Goal: Information Seeking & Learning: Learn about a topic

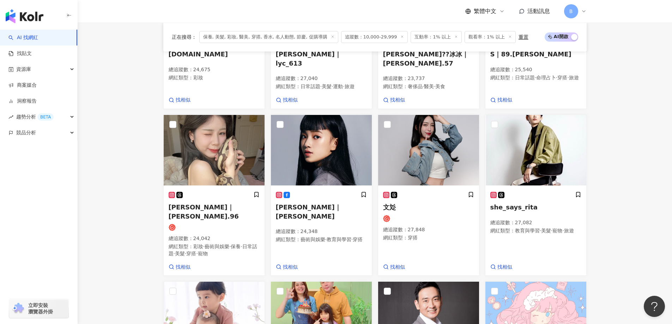
click at [98, 138] on main "不分平台 台灣 搜尋 您可能感興趣： haikyu_rement_love haikyu_rement_love 香水油 香水品牌 類型 性別 追蹤數 互動率…" at bounding box center [375, 103] width 594 height 811
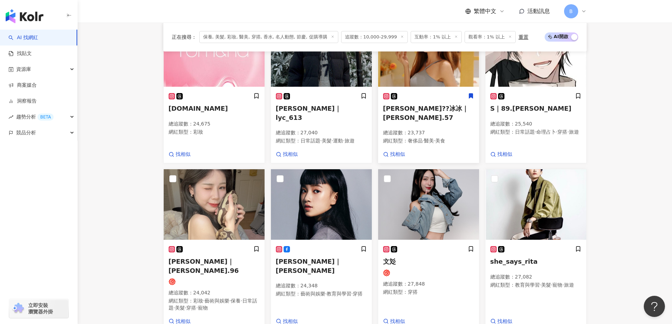
scroll to position [219, 0]
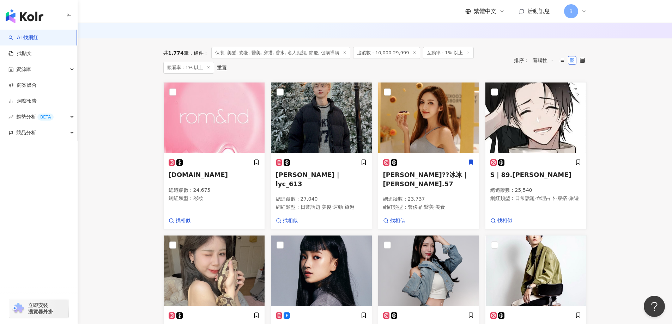
drag, startPoint x: 127, startPoint y: 129, endPoint x: 276, endPoint y: 7, distance: 192.6
click at [127, 128] on main "不分平台 台灣 搜尋 您可能感興趣： haikyu_rement_love haikyu_rement_love 香水油 香水品牌 類型 性別 追蹤數 互動率…" at bounding box center [375, 217] width 594 height 826
drag, startPoint x: 137, startPoint y: 96, endPoint x: 283, endPoint y: 20, distance: 164.0
click at [137, 96] on main "不分平台 台灣 搜尋 您可能感興趣： haikyu_rement_love haikyu_rement_love 香水油 香水品牌 類型 性別 追蹤數 互動率…" at bounding box center [375, 217] width 594 height 826
drag, startPoint x: 127, startPoint y: 115, endPoint x: 239, endPoint y: 7, distance: 155.6
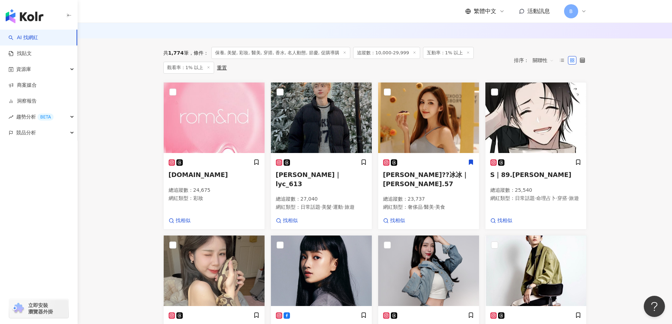
click at [127, 115] on main "不分平台 台灣 搜尋 您可能感興趣： haikyu_rement_love haikyu_rement_love 香水油 香水品牌 類型 性別 追蹤數 互動率…" at bounding box center [375, 217] width 594 height 826
click at [125, 186] on main "不分平台 台灣 搜尋 您可能感興趣： haikyu_rement_love haikyu_rement_love 香水油 香水品牌 類型 性別 追蹤數 互動率…" at bounding box center [375, 217] width 594 height 826
drag, startPoint x: 627, startPoint y: 162, endPoint x: 599, endPoint y: 163, distance: 27.9
click at [627, 162] on main "不分平台 台灣 搜尋 您可能感興趣： haikyu_rement_love haikyu_rement_love 香水油 香水品牌 類型 性別 追蹤數 互動率…" at bounding box center [375, 217] width 594 height 826
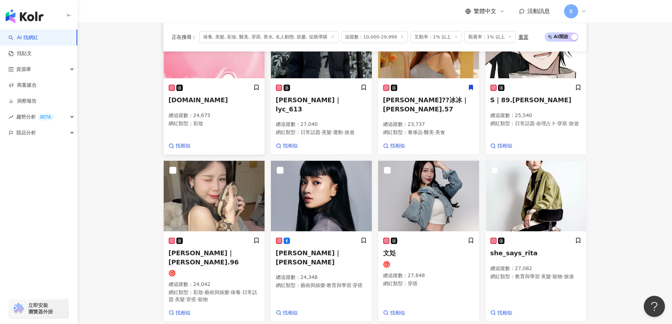
scroll to position [289, 0]
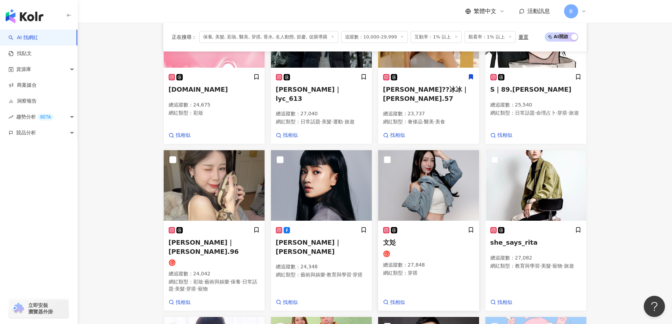
click at [417, 177] on img at bounding box center [428, 185] width 101 height 70
click at [517, 170] on img at bounding box center [535, 185] width 101 height 70
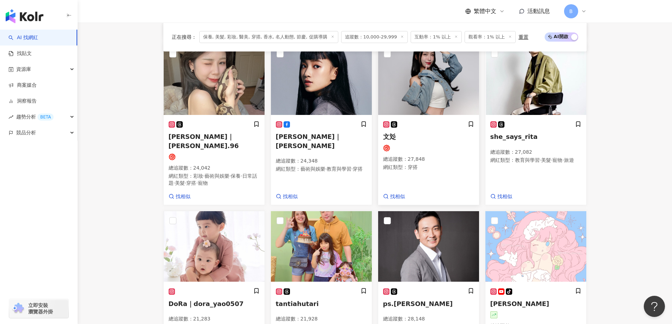
scroll to position [501, 0]
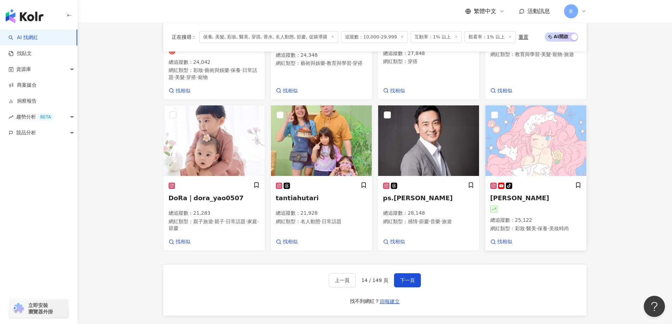
click at [549, 118] on img at bounding box center [535, 140] width 101 height 70
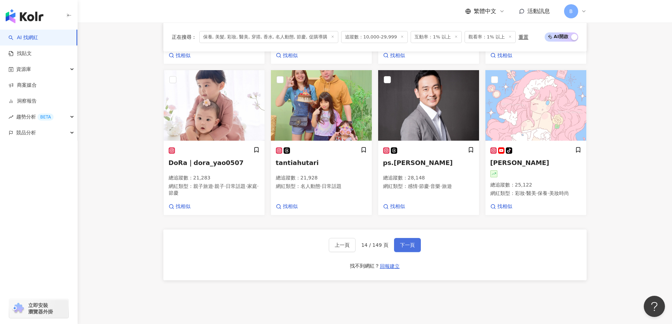
click at [404, 247] on span "下一頁" at bounding box center [407, 245] width 15 height 6
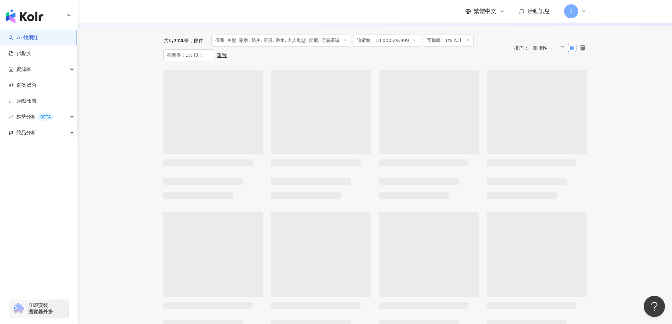
scroll to position [177, 0]
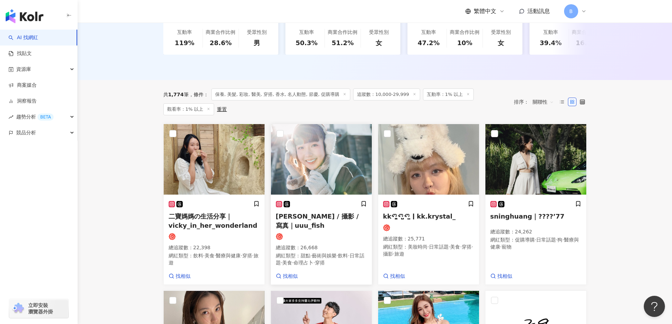
click at [328, 142] on img at bounding box center [321, 159] width 101 height 70
click at [446, 159] on img at bounding box center [428, 159] width 101 height 70
drag, startPoint x: 599, startPoint y: 194, endPoint x: 591, endPoint y: 197, distance: 8.8
click at [506, 180] on img at bounding box center [535, 159] width 101 height 70
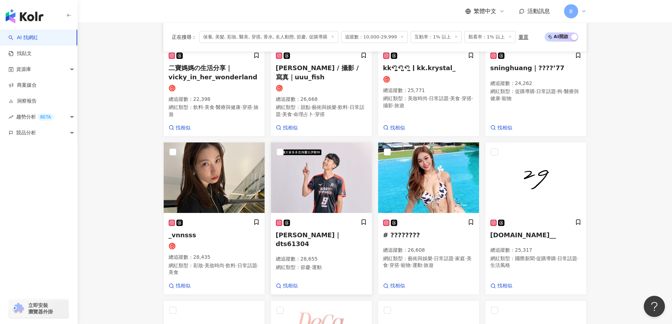
scroll to position [339, 0]
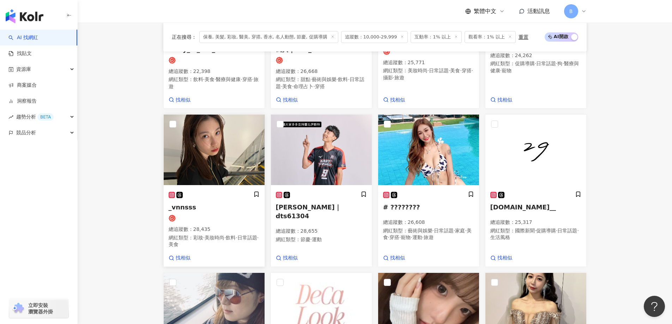
click at [211, 151] on img at bounding box center [214, 150] width 101 height 70
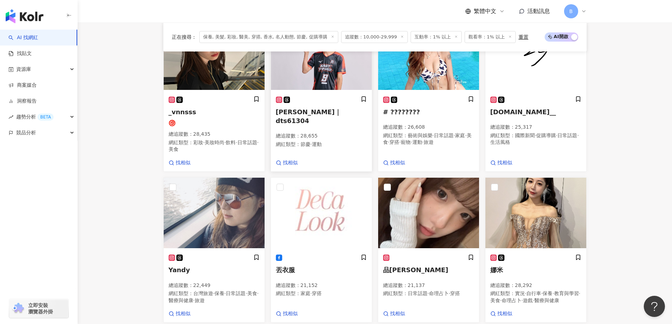
scroll to position [480, 0]
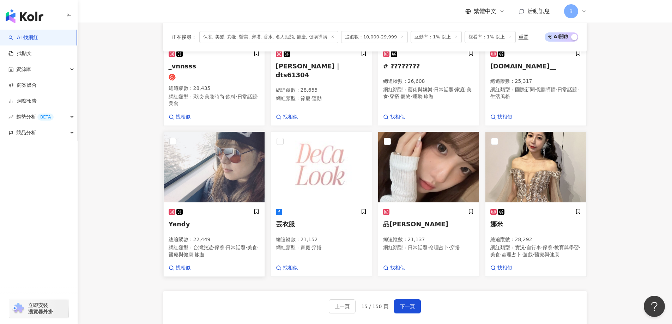
click at [213, 168] on img at bounding box center [214, 167] width 101 height 70
click at [437, 177] on img at bounding box center [428, 167] width 101 height 70
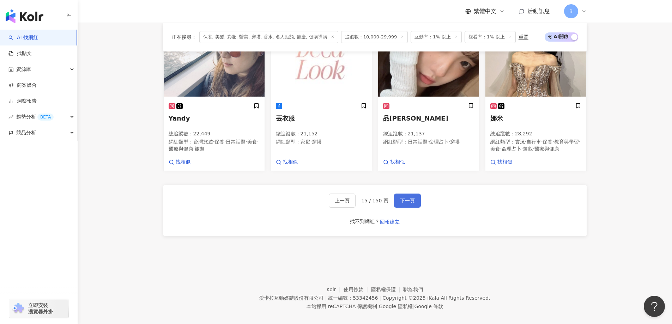
click at [400, 203] on span "下一頁" at bounding box center [407, 201] width 15 height 6
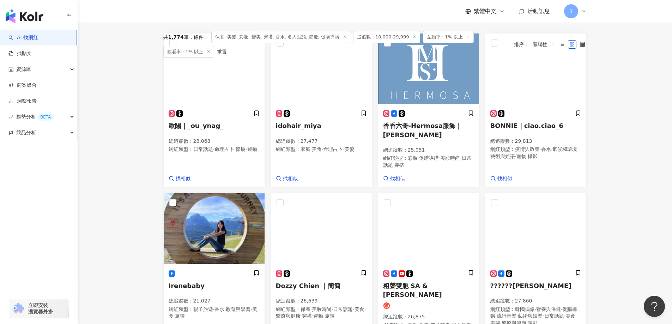
scroll to position [163, 0]
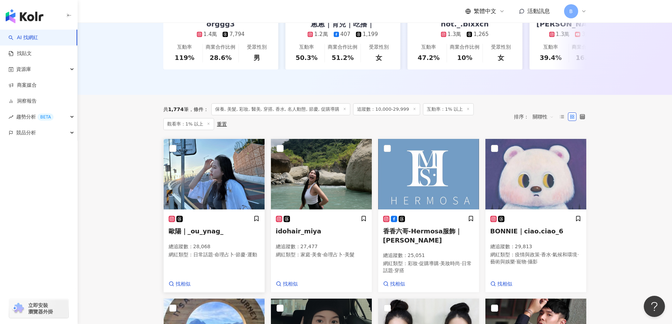
click at [211, 168] on img at bounding box center [214, 174] width 101 height 70
click at [324, 176] on img at bounding box center [321, 174] width 101 height 70
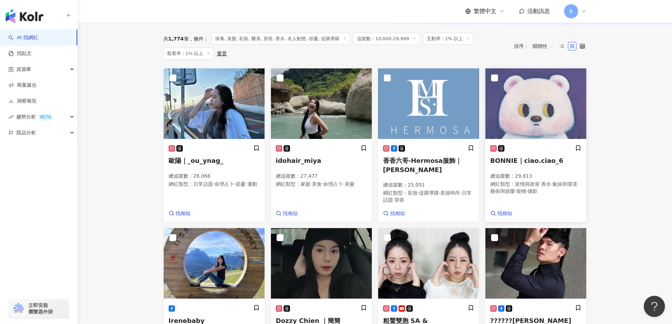
scroll to position [303, 0]
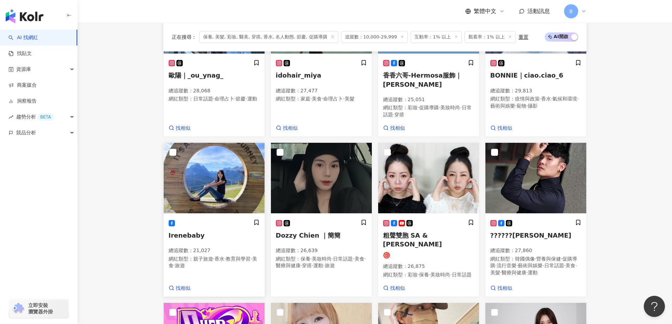
click at [219, 170] on img at bounding box center [214, 178] width 101 height 70
click at [320, 171] on img at bounding box center [321, 178] width 101 height 70
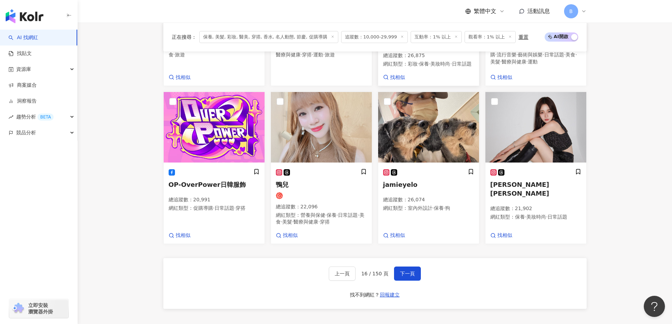
scroll to position [515, 0]
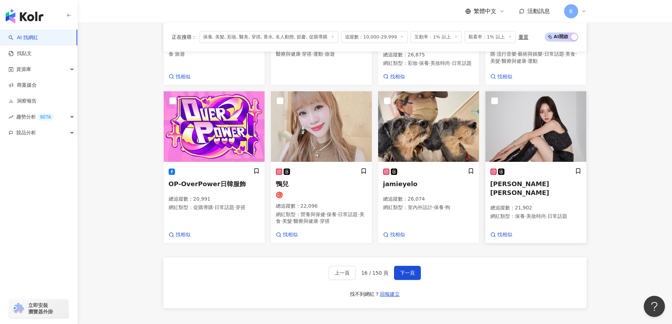
click at [559, 135] on img at bounding box center [535, 126] width 101 height 70
click at [415, 280] on button "下一頁" at bounding box center [407, 273] width 27 height 14
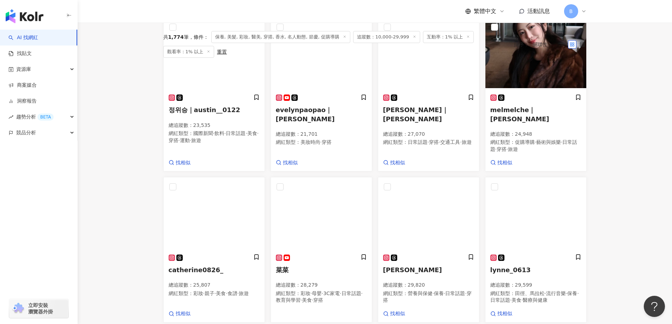
scroll to position [177, 0]
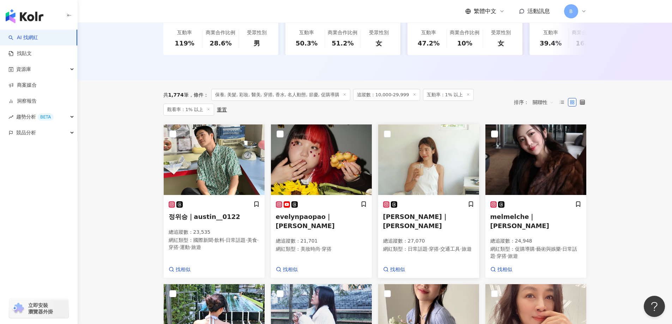
click at [413, 176] on img at bounding box center [428, 159] width 101 height 70
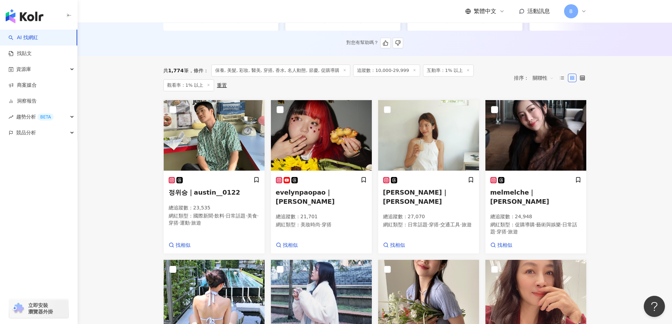
scroll to position [212, 0]
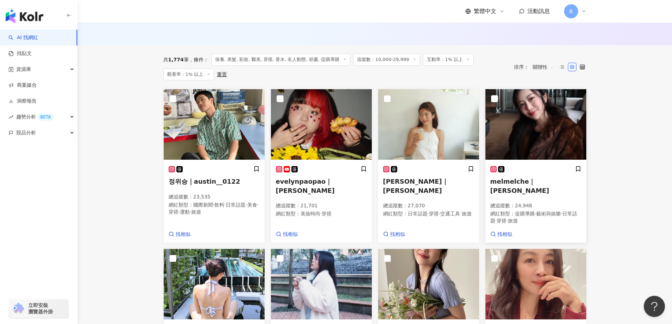
click at [566, 130] on img at bounding box center [535, 124] width 101 height 70
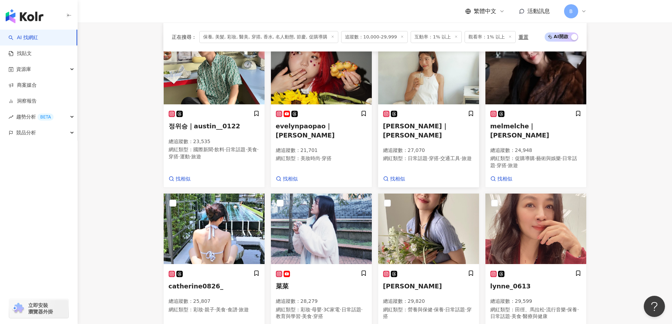
scroll to position [303, 0]
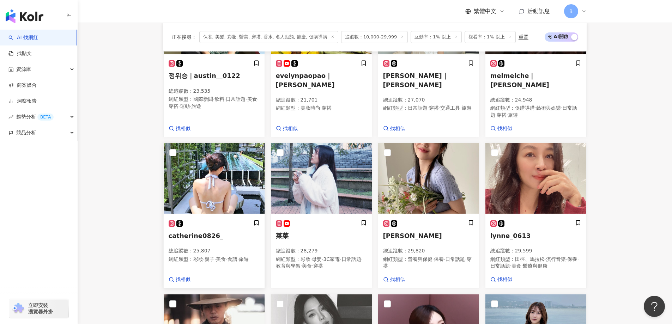
click at [204, 164] on img at bounding box center [214, 178] width 101 height 70
click at [303, 176] on img at bounding box center [321, 178] width 101 height 70
click at [441, 176] on img at bounding box center [428, 178] width 101 height 70
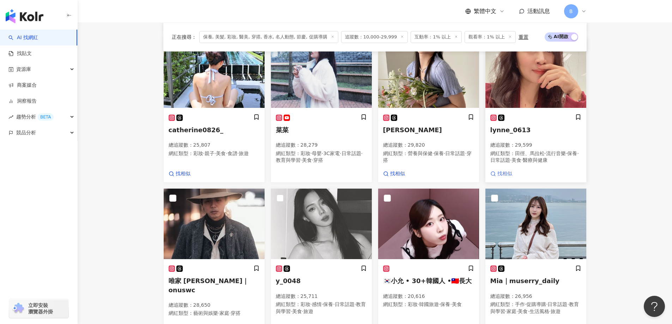
scroll to position [479, 0]
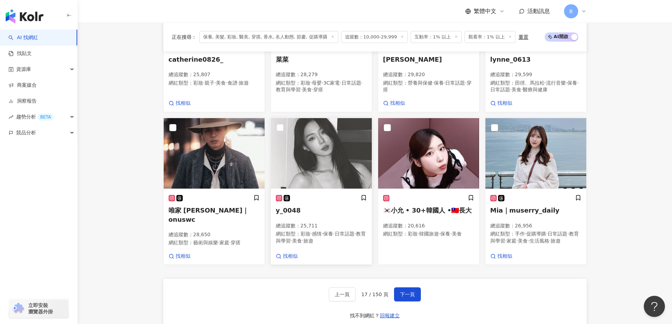
click at [327, 157] on img at bounding box center [321, 153] width 101 height 70
click at [513, 150] on img at bounding box center [535, 153] width 101 height 70
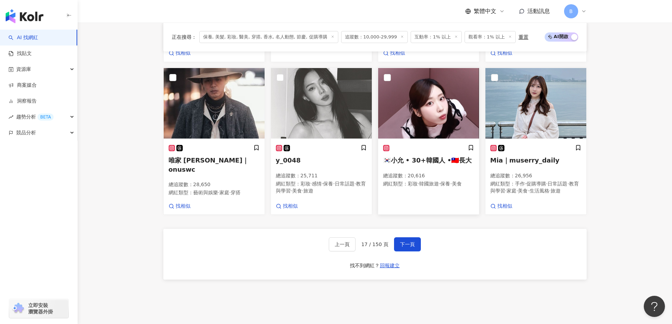
scroll to position [583, 0]
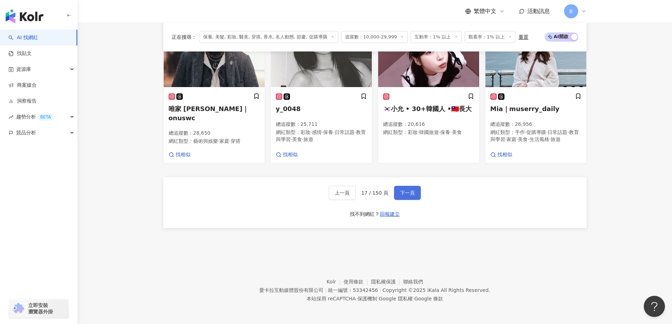
click at [410, 190] on span "下一頁" at bounding box center [407, 193] width 15 height 6
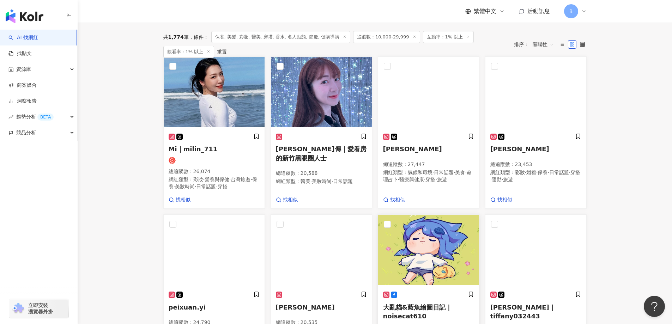
scroll to position [139, 0]
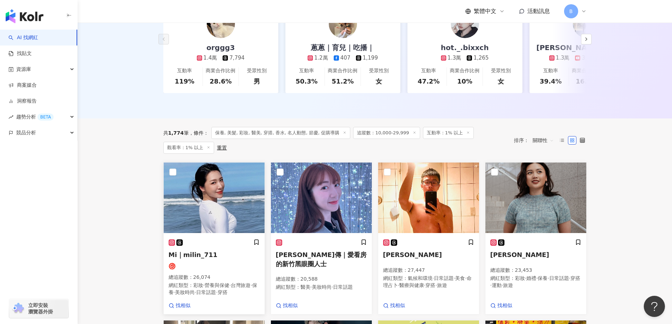
click at [204, 195] on img at bounding box center [214, 198] width 101 height 70
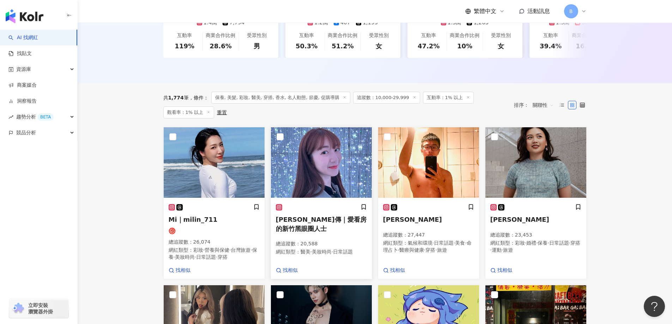
click at [327, 175] on img at bounding box center [321, 162] width 101 height 70
click at [523, 146] on img at bounding box center [535, 162] width 101 height 70
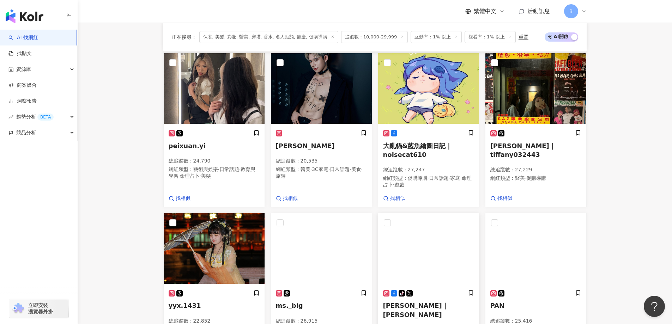
scroll to position [491, 0]
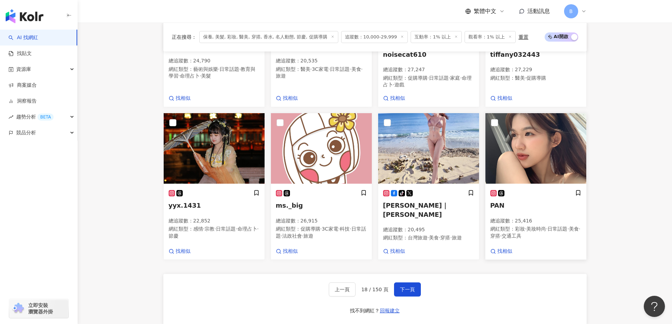
click at [513, 160] on img at bounding box center [535, 148] width 101 height 70
click at [402, 296] on button "下一頁" at bounding box center [407, 289] width 27 height 14
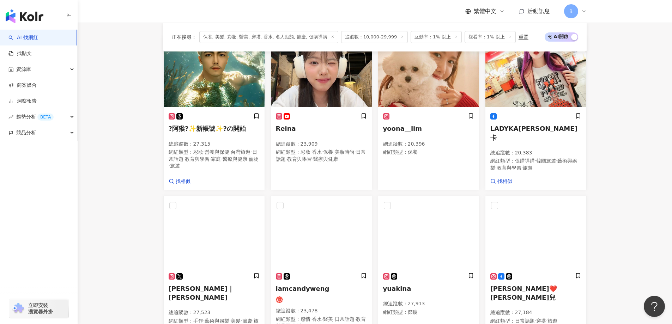
scroll to position [172, 0]
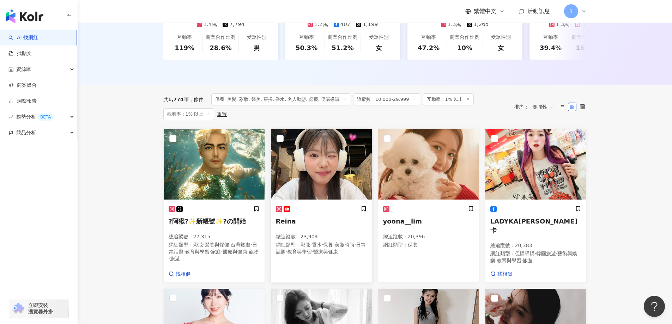
click at [309, 158] on img at bounding box center [321, 164] width 101 height 70
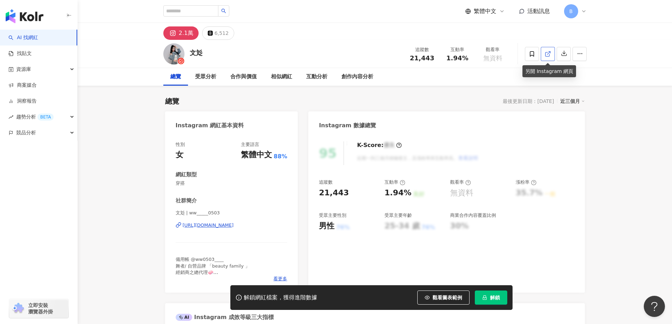
click at [550, 55] on icon at bounding box center [547, 54] width 6 height 6
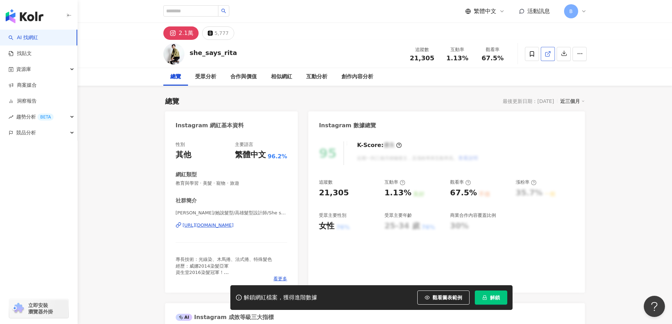
click at [546, 53] on icon at bounding box center [547, 54] width 6 height 6
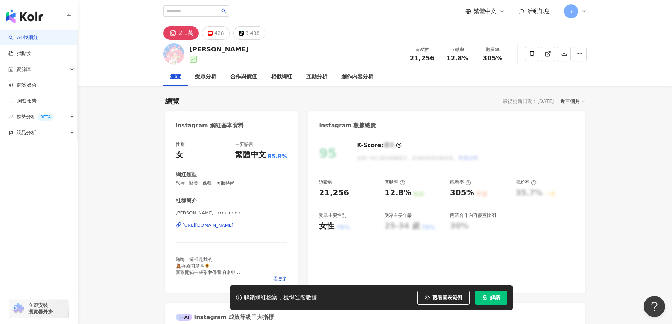
drag, startPoint x: 638, startPoint y: 207, endPoint x: 570, endPoint y: 66, distance: 156.6
click at [550, 57] on icon at bounding box center [547, 54] width 6 height 6
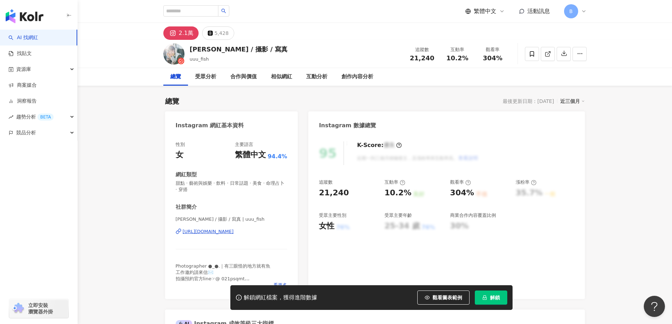
click at [548, 54] on icon at bounding box center [547, 54] width 6 height 6
click at [237, 182] on span "甜點 · 藝術與娛樂 · 飲料 · 日常話題 · 美食 · 命理占卜 · 穿搭" at bounding box center [232, 186] width 112 height 13
click at [238, 182] on span "甜點 · 藝術與娛樂 · 飲料 · 日常話題 · 美食 · 命理占卜 · 穿搭" at bounding box center [232, 186] width 112 height 13
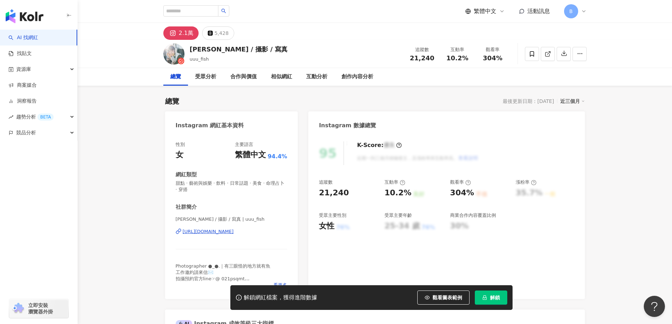
click at [238, 182] on span "甜點 · 藝術與娛樂 · 飲料 · 日常話題 · 美食 · 命理占卜 · 穿搭" at bounding box center [232, 186] width 112 height 13
click at [244, 183] on span "甜點 · 藝術與娛樂 · 飲料 · 日常話題 · 美食 · 命理占卜 · 穿搭" at bounding box center [232, 186] width 112 height 13
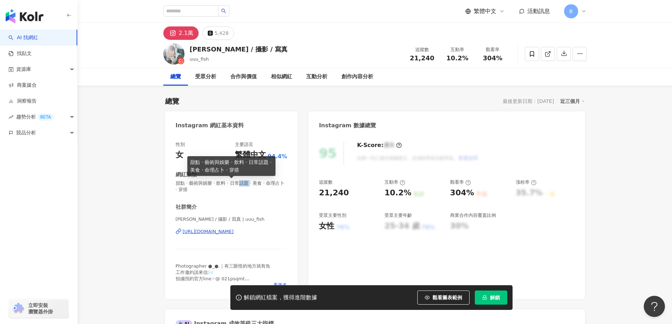
click at [244, 183] on span "甜點 · 藝術與娛樂 · 飲料 · 日常話題 · 美食 · 命理占卜 · 穿搭" at bounding box center [232, 186] width 112 height 13
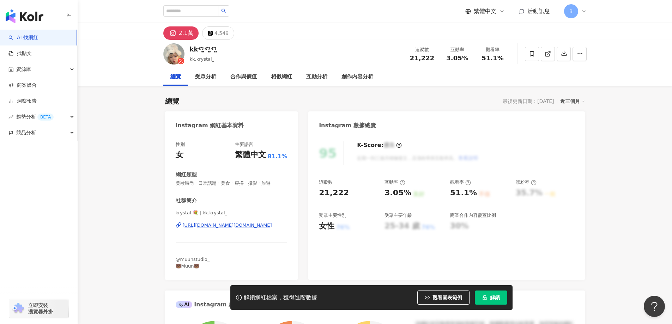
click at [548, 56] on icon at bounding box center [547, 54] width 6 height 6
click at [227, 181] on span "美妝時尚 · 日常話題 · 美食 · 穿搭 · 攝影 · 旅遊" at bounding box center [232, 183] width 112 height 6
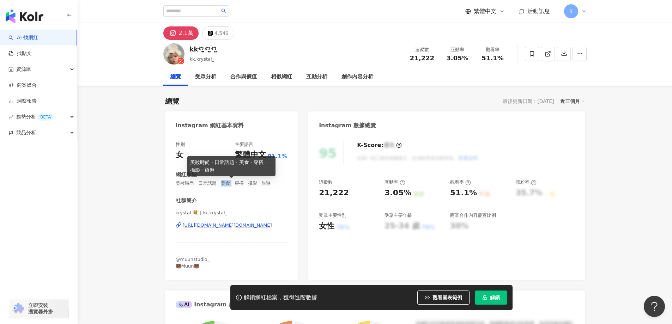
click at [227, 181] on span "美妝時尚 · 日常話題 · 美食 · 穿搭 · 攝影 · 旅遊" at bounding box center [232, 183] width 112 height 6
copy span "美妝時尚 · 日常話題 · 美食 · 穿搭 · 攝影 · 旅遊"
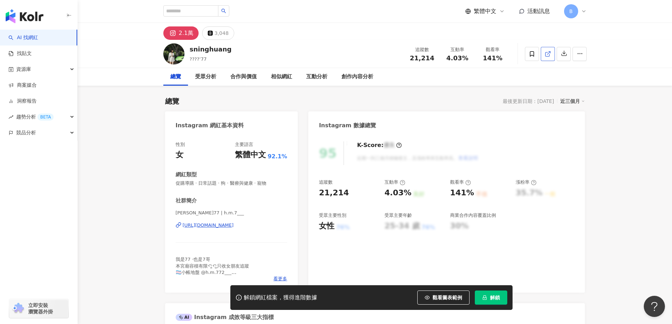
drag, startPoint x: 545, startPoint y: 168, endPoint x: 548, endPoint y: 55, distance: 113.5
click at [548, 55] on icon at bounding box center [547, 54] width 6 height 6
click at [392, 98] on div "總覽 最後更新日期：2025/9/10 近三個月" at bounding box center [374, 101] width 419 height 10
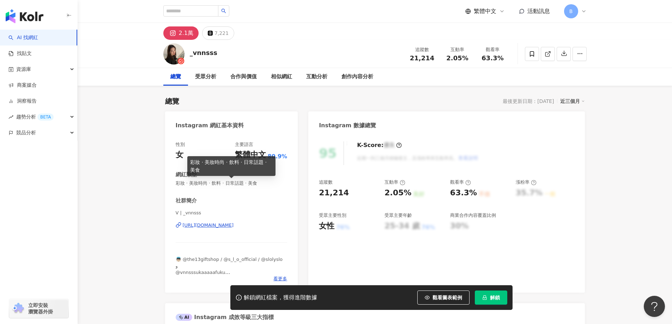
click at [222, 185] on span "彩妝 · 美妝時尚 · 飲料 · 日常話題 · 美食" at bounding box center [232, 183] width 112 height 6
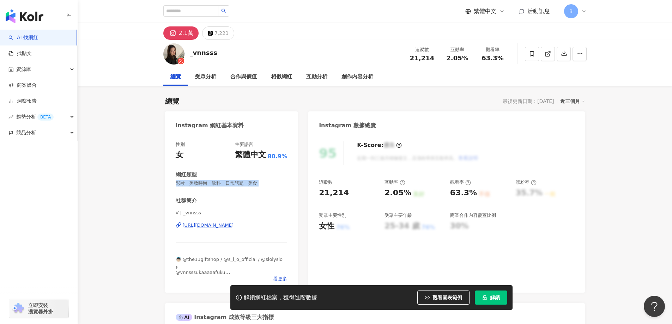
copy span "彩妝 · 美妝時尚 · 飲料 · 日常話題 · 美食"
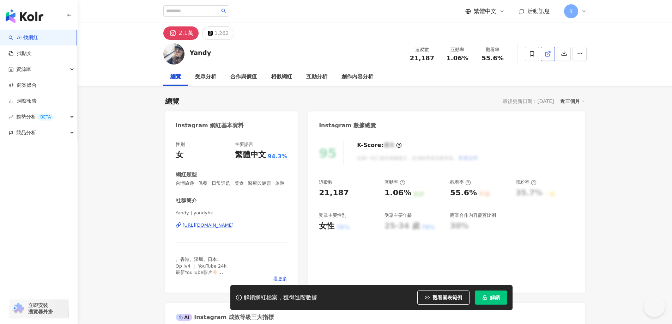
click at [549, 53] on icon at bounding box center [547, 54] width 6 height 6
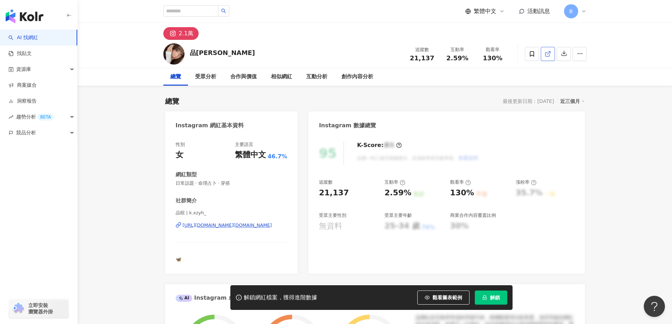
click at [547, 53] on icon at bounding box center [547, 54] width 6 height 6
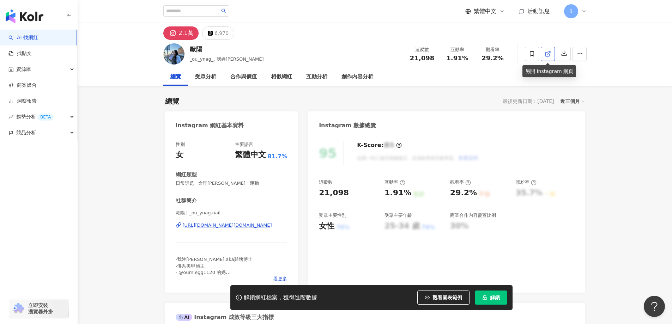
click at [548, 55] on icon at bounding box center [547, 54] width 6 height 6
click at [246, 184] on span "日常話題 · 命理占卜 · 節慶 · 運動" at bounding box center [232, 183] width 112 height 6
click at [239, 184] on span "日常話題 · 命理占卜 · 節慶 · 運動" at bounding box center [232, 183] width 112 height 6
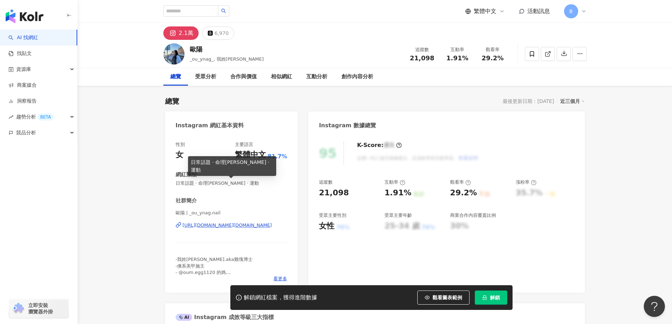
click at [239, 184] on span "日常話題 · 命理占卜 · 節慶 · 運動" at bounding box center [232, 183] width 112 height 6
copy span "日常話題 · 命理占卜 · 節慶 · 運動"
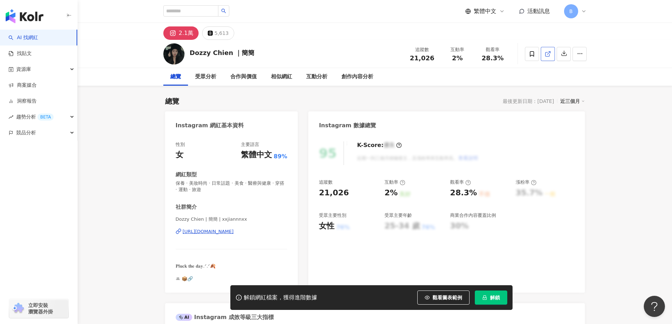
click at [548, 55] on icon at bounding box center [547, 54] width 6 height 6
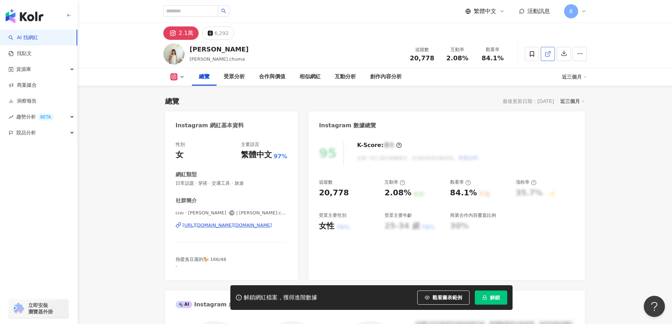
click at [550, 51] on polyline at bounding box center [549, 52] width 2 height 2
click at [220, 183] on span "日常話題 · 穿搭 · 交通工具 · 旅遊" at bounding box center [232, 183] width 112 height 6
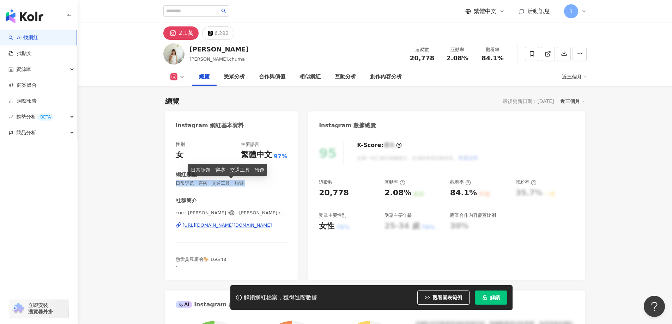
click at [220, 183] on span "日常話題 · 穿搭 · 交通工具 · 旅遊" at bounding box center [232, 183] width 112 height 6
copy span "日常話題 · 穿搭 · 交通工具 · 旅遊"
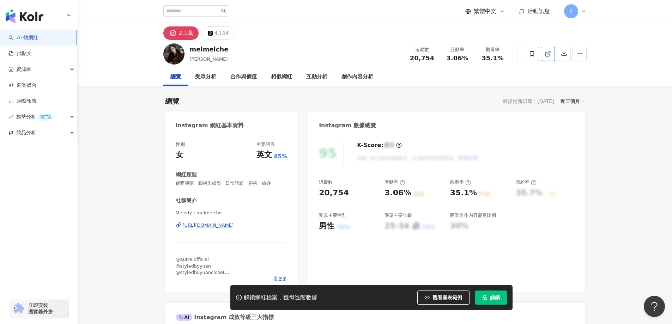
click at [545, 55] on icon at bounding box center [547, 54] width 4 height 4
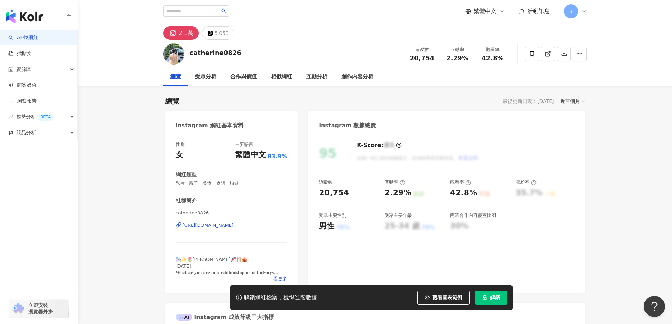
drag, startPoint x: 151, startPoint y: 170, endPoint x: 542, endPoint y: 81, distance: 401.7
click at [551, 55] on link at bounding box center [547, 54] width 14 height 14
click at [235, 183] on span "彩妝 · 親子 · 美食 · 食譜 · 旅遊" at bounding box center [232, 183] width 112 height 6
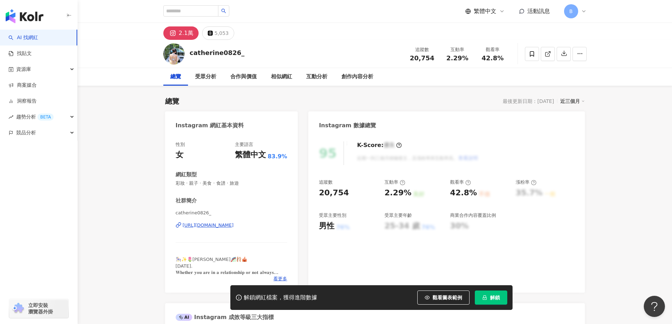
click at [235, 183] on span "彩妝 · 親子 · 美食 · 食譜 · 旅遊" at bounding box center [232, 183] width 112 height 6
click at [228, 183] on span "彩妝 · 親子 · 美食 · 食譜 · 旅遊" at bounding box center [232, 183] width 112 height 6
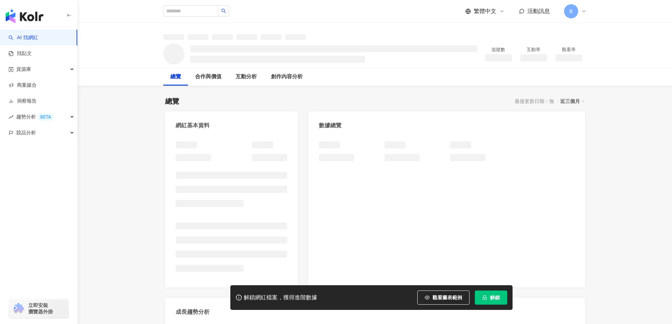
click at [232, 305] on div "解鎖網紅檔案，獲得進階數據 觀看圖表範例 解鎖" at bounding box center [371, 297] width 282 height 25
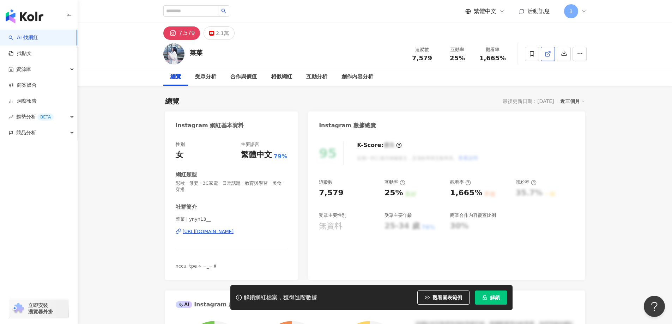
click at [546, 51] on icon at bounding box center [547, 54] width 6 height 6
click at [260, 183] on span "彩妝 · 母嬰 · 3C家電 · 日常話題 · 教育與學習 · 美食 · 穿搭" at bounding box center [232, 186] width 112 height 13
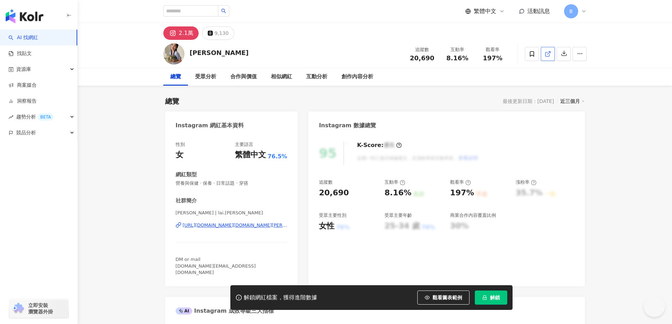
click at [547, 53] on icon at bounding box center [547, 54] width 6 height 6
click at [546, 53] on icon at bounding box center [547, 54] width 6 height 6
click at [236, 184] on span "營養與保健 · 保養 · 日常話題 · 穿搭" at bounding box center [232, 183] width 112 height 6
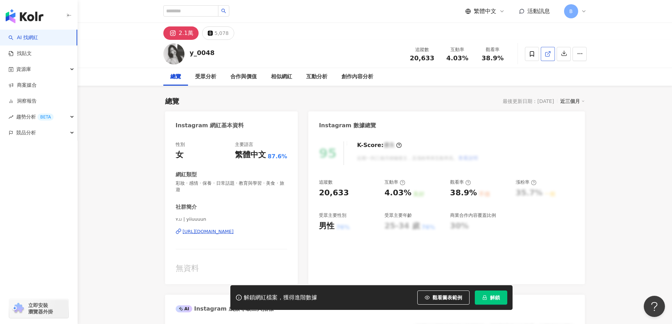
click at [544, 59] on link at bounding box center [547, 54] width 14 height 14
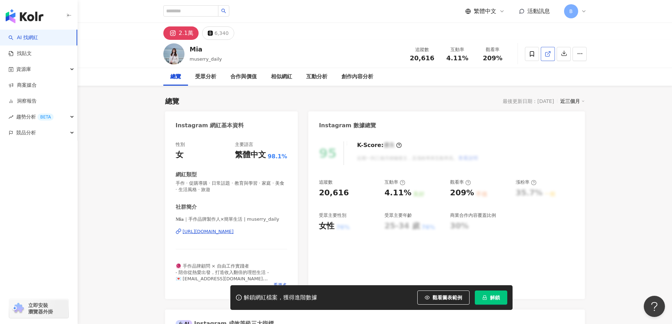
click at [545, 54] on icon at bounding box center [547, 54] width 4 height 4
drag, startPoint x: 620, startPoint y: 125, endPoint x: 613, endPoint y: 124, distance: 6.4
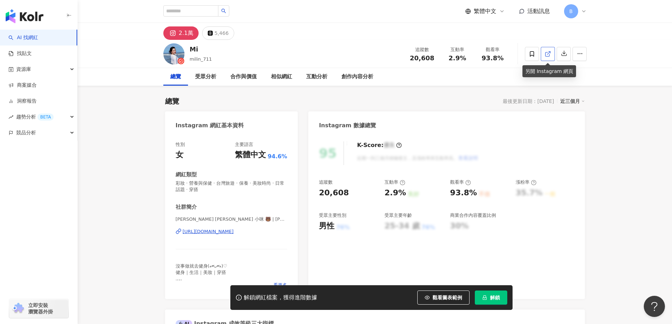
click at [548, 57] on span at bounding box center [547, 53] width 6 height 7
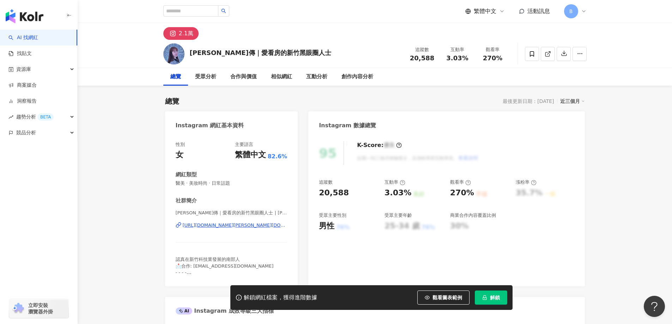
click at [550, 56] on icon at bounding box center [547, 54] width 6 height 6
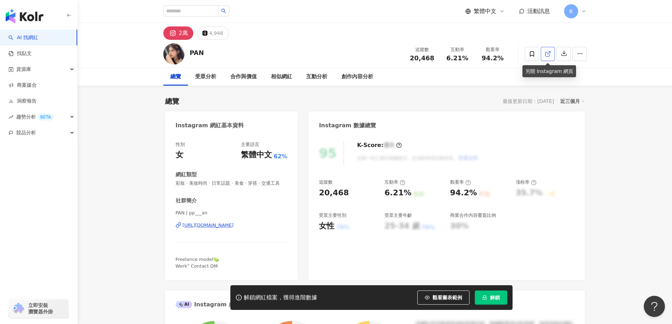
click at [544, 52] on link at bounding box center [547, 54] width 14 height 14
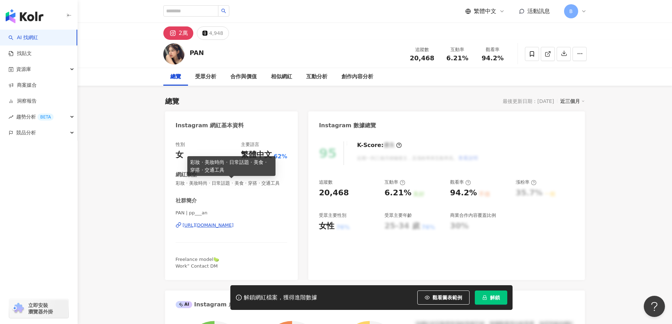
click at [261, 183] on span "彩妝 · 美妝時尚 · 日常話題 · 美食 · 穿搭 · 交通工具" at bounding box center [232, 183] width 112 height 6
copy span "彩妝 · 美妝時尚 · 日常話題 · 美食 · 穿搭 · 交通工具"
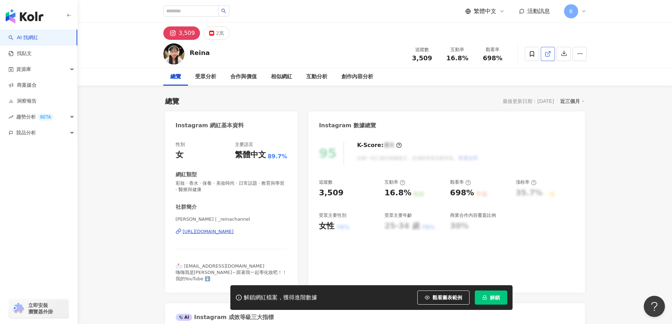
click at [548, 54] on icon at bounding box center [547, 54] width 6 height 6
click at [211, 185] on span "彩妝 · 香水 · 保養 · 美妝時尚 · 日常話題 · 教育與學習 · 醫療與健康" at bounding box center [232, 186] width 112 height 13
